Goal: Transaction & Acquisition: Subscribe to service/newsletter

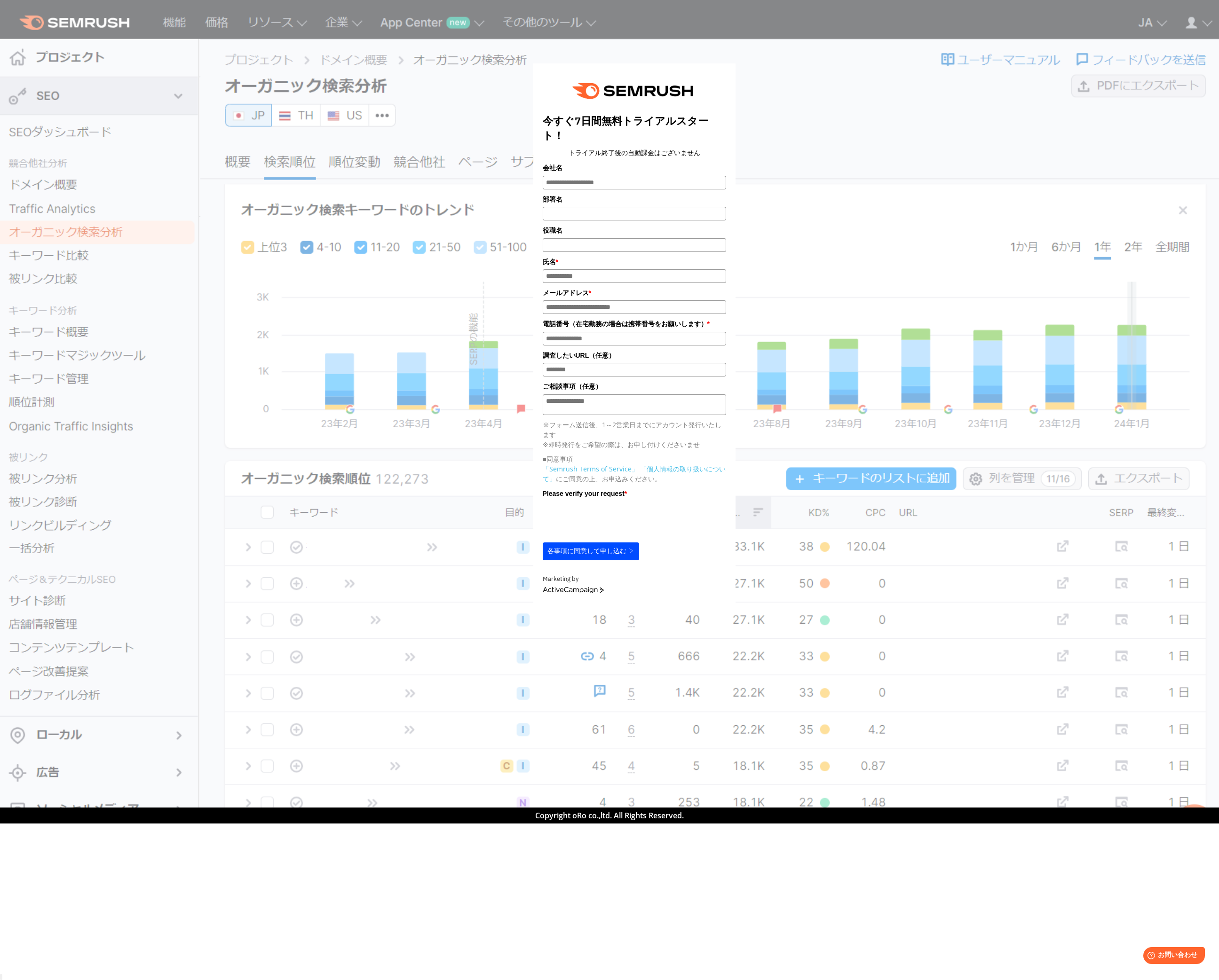
click at [406, 327] on button "各事項に同意して申し込む ▷" at bounding box center [591, 551] width 97 height 17
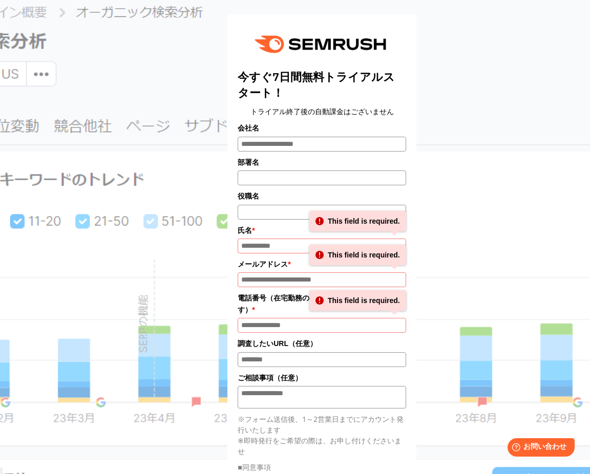
scroll to position [136, 0]
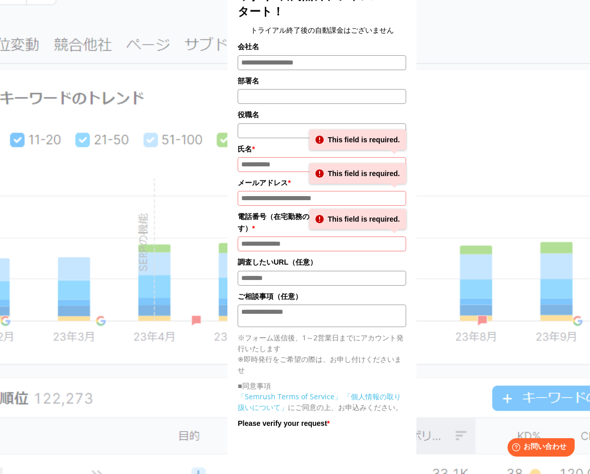
click at [297, 55] on input "会社名" at bounding box center [322, 62] width 169 height 15
click at [442, 76] on div "今すぐ7日間無料トライアルスタート！ トライアル終了後の自動課金はございません 会社名 部署名 *" at bounding box center [321, 210] width 439 height 667
click at [371, 68] on input "会社名" at bounding box center [322, 62] width 169 height 15
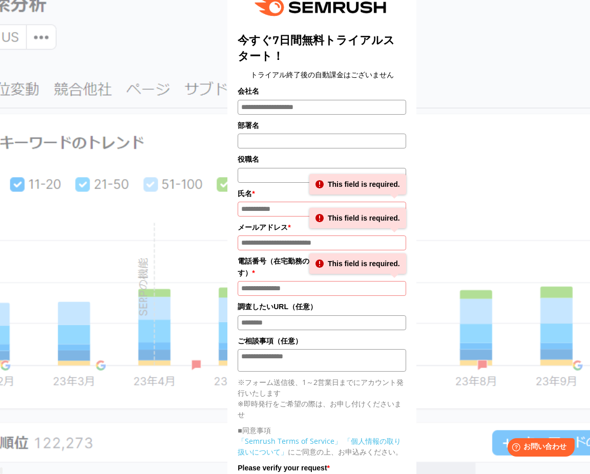
scroll to position [68, 0]
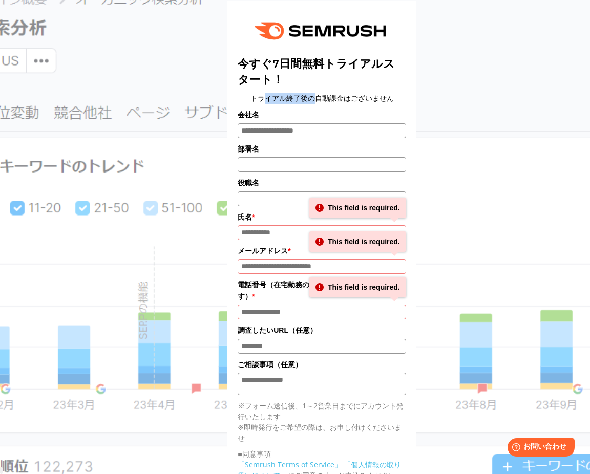
drag, startPoint x: 255, startPoint y: 98, endPoint x: 314, endPoint y: 102, distance: 59.0
click at [314, 102] on center "トライアル終了後の自動課金はございません" at bounding box center [322, 98] width 169 height 11
click at [328, 102] on center "トライアル終了後の自動課金はございません" at bounding box center [322, 98] width 169 height 11
drag, startPoint x: 250, startPoint y: 97, endPoint x: 325, endPoint y: 107, distance: 75.4
click at [325, 107] on div "今すぐ7日間無料トライアルスタート！ トライアル終了後の自動課金はございません 会社名 部署名 役職名 * * *" at bounding box center [322, 287] width 169 height 553
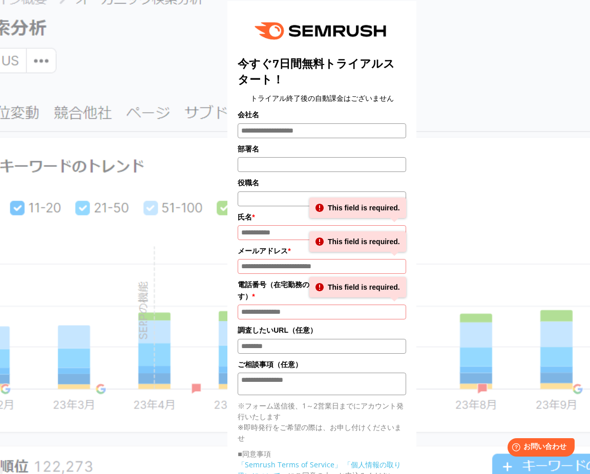
click at [330, 111] on label "会社名" at bounding box center [322, 114] width 169 height 11
click at [330, 123] on input "会社名" at bounding box center [322, 130] width 169 height 15
click at [324, 134] on input "会社名" at bounding box center [322, 130] width 169 height 15
type input "**"
click at [287, 234] on input "氏名*" at bounding box center [322, 232] width 169 height 15
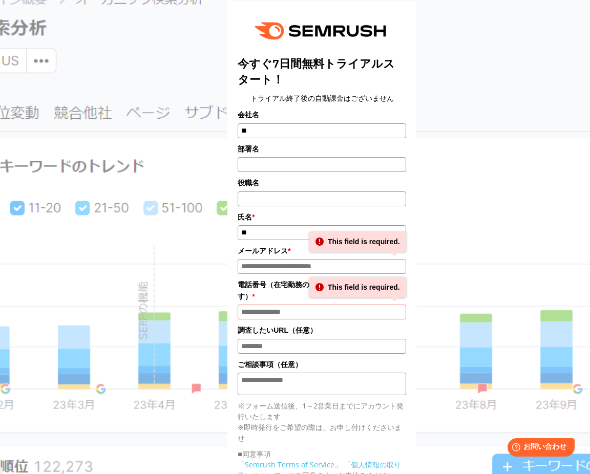
type input "*"
type input "*****"
click at [288, 267] on input "メールアドレス*" at bounding box center [322, 266] width 169 height 15
click at [273, 273] on input "メールアドレス*" at bounding box center [322, 266] width 169 height 15
type input "**********"
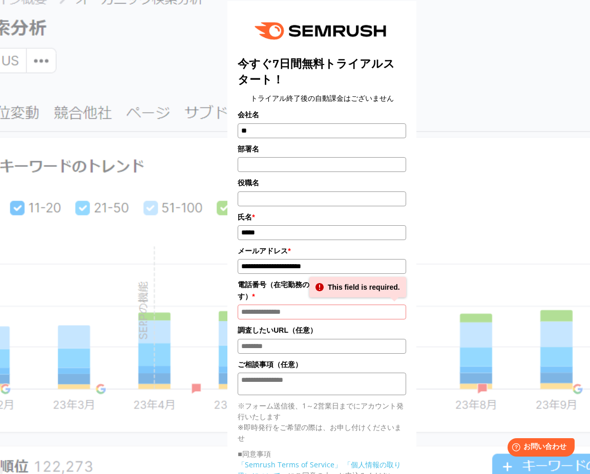
click at [289, 319] on input "電話番号*" at bounding box center [322, 312] width 169 height 15
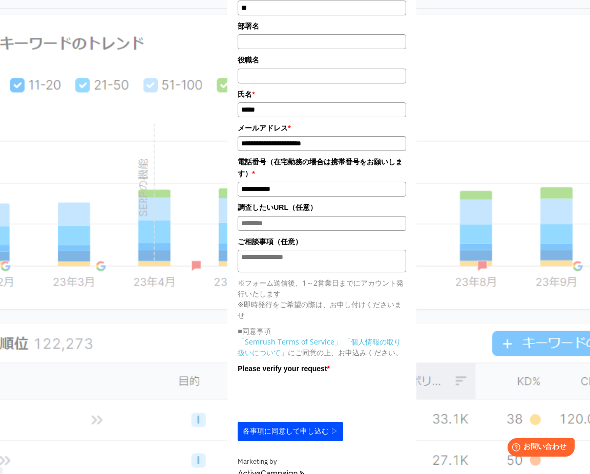
scroll to position [205, 0]
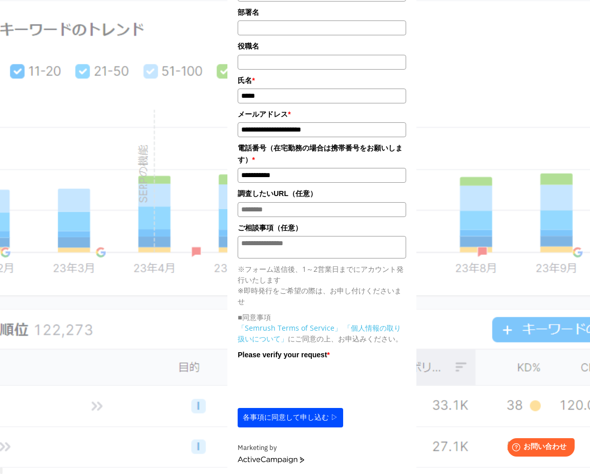
type input "**********"
click at [281, 356] on button "各事項に同意して申し込む ▷" at bounding box center [291, 417] width 106 height 19
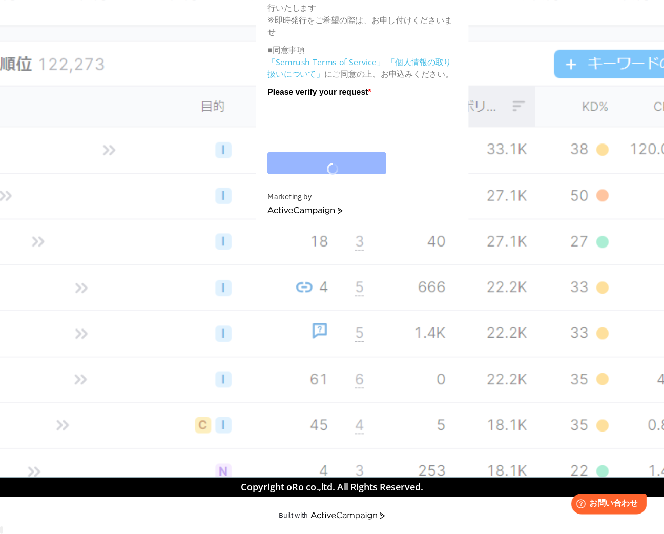
scroll to position [401, 0]
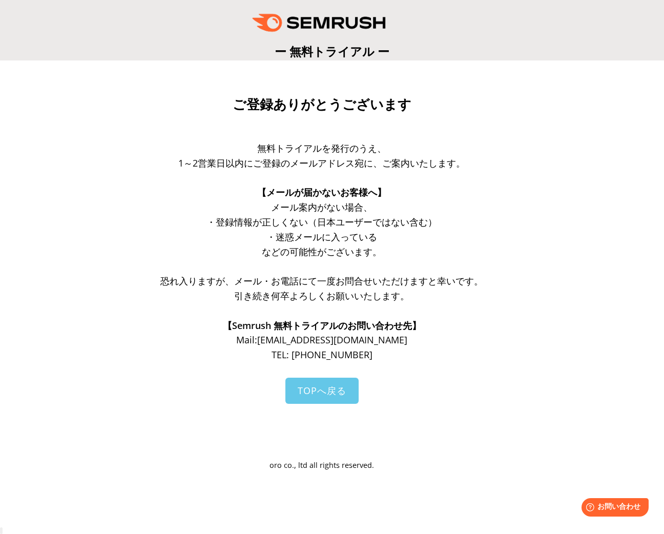
click at [333, 390] on span "TOPへ戻る" at bounding box center [322, 390] width 49 height 12
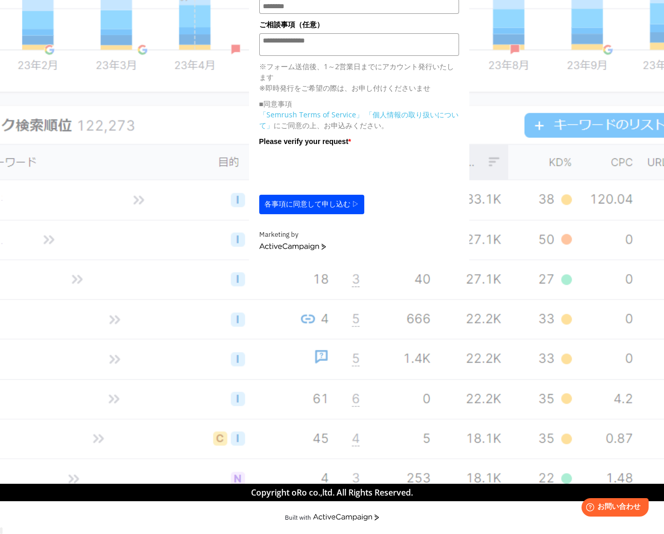
scroll to position [401, 0]
click at [333, 264] on section "今すぐ7日間無料トライアルスタート！ トライアル終了後の自動課金はございません 会社名 部署名 * * * *" at bounding box center [332, 43] width 664 height 880
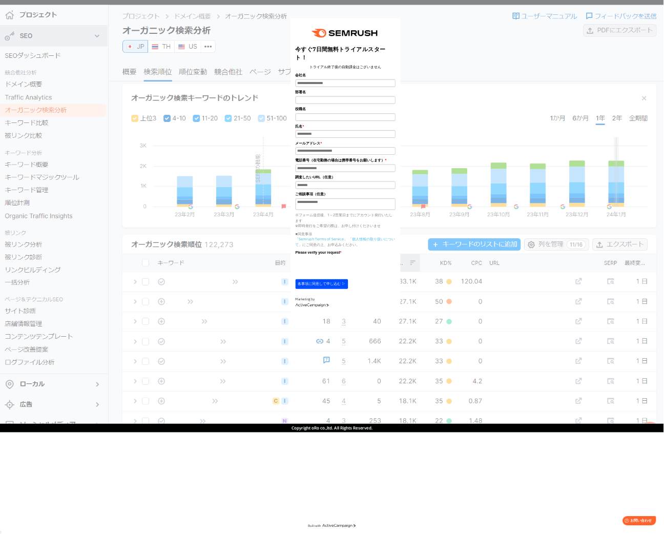
scroll to position [32, 0]
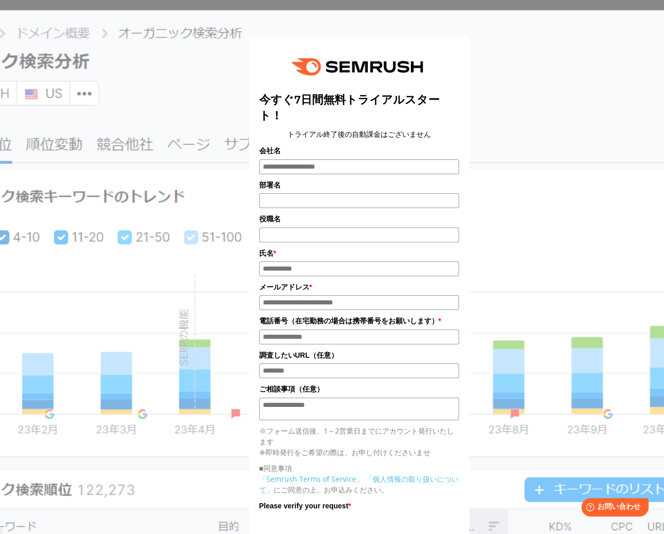
click at [496, 65] on div "今すぐ7日間無料トライアルスタート！ トライアル終了後の自動課金はございません 会社名 部署名 *" at bounding box center [359, 303] width 512 height 645
click at [605, 126] on div "今すぐ7日間無料トライアルスタート！ トライアル終了後の自動課金はございません 会社名 部署名 *" at bounding box center [359, 303] width 512 height 645
click at [479, 96] on div "今すぐ7日間無料トライアルスタート！ トライアル終了後の自動課金はございません 会社名 部署名 *" at bounding box center [359, 303] width 512 height 645
click at [502, 222] on div "今すぐ7日間無料トライアルスタート！ トライアル終了後の自動課金はございません 会社名 部署名 *" at bounding box center [359, 303] width 512 height 645
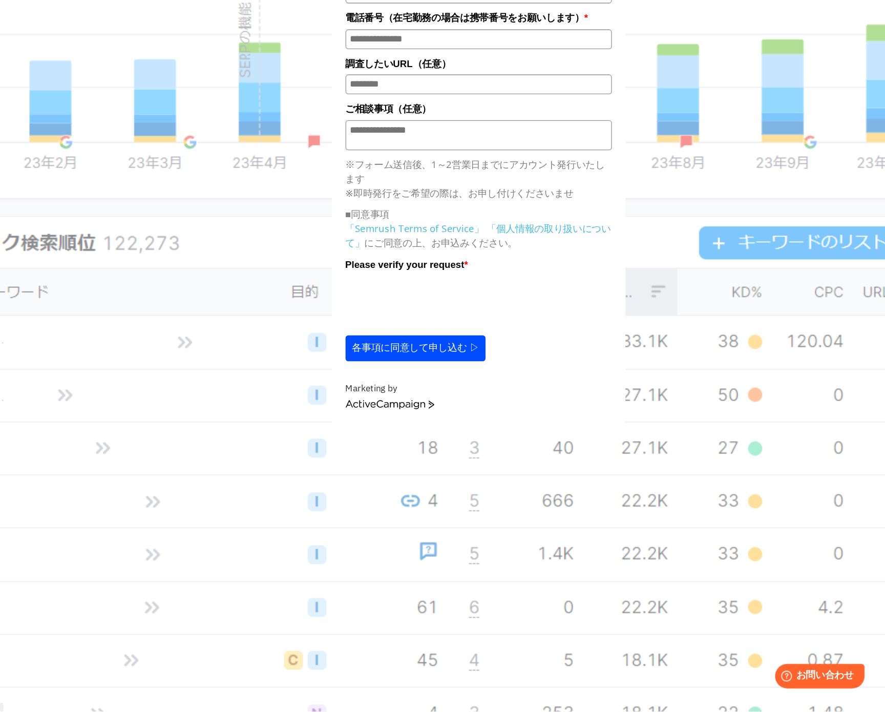
scroll to position [230, 0]
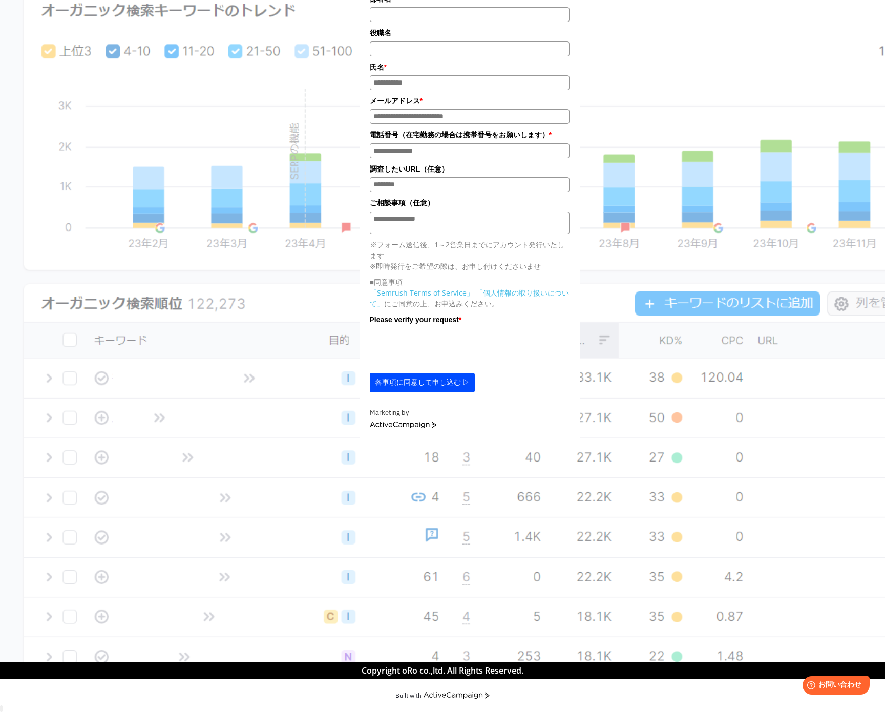
click at [201, 447] on section "今すぐ7日間無料トライアルスタート！ トライアル終了後の自動課金はございません 会社名 部署名 * * * *" at bounding box center [442, 222] width 885 height 880
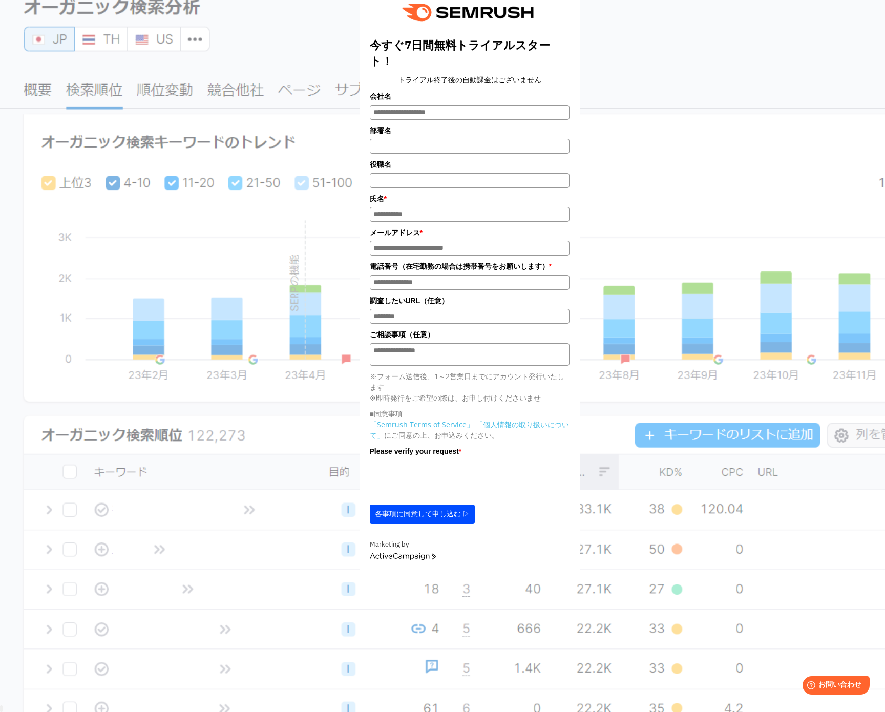
scroll to position [0, 0]
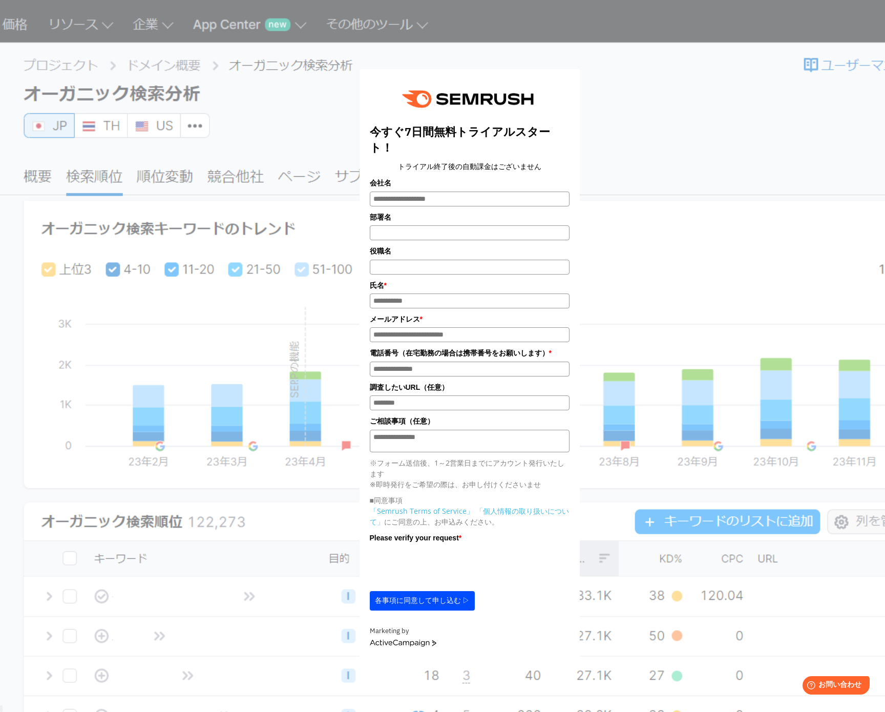
click at [416, 608] on button "各事項に同意して申し込む ▷" at bounding box center [423, 600] width 106 height 19
click at [595, 117] on div "今すぐ7日間無料トライアルスタート！ トライアル終了後の自動課金はございません 会社名 部署名 *" at bounding box center [470, 335] width 512 height 645
